Goal: Task Accomplishment & Management: Use online tool/utility

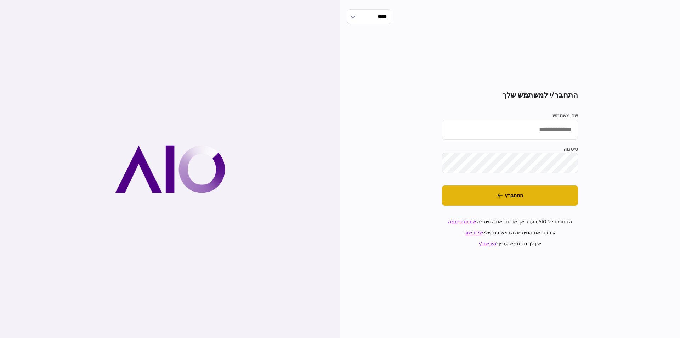
type input "**********"
click at [496, 197] on button "התחבר/י" at bounding box center [510, 195] width 136 height 20
